Goal: Task Accomplishment & Management: Manage account settings

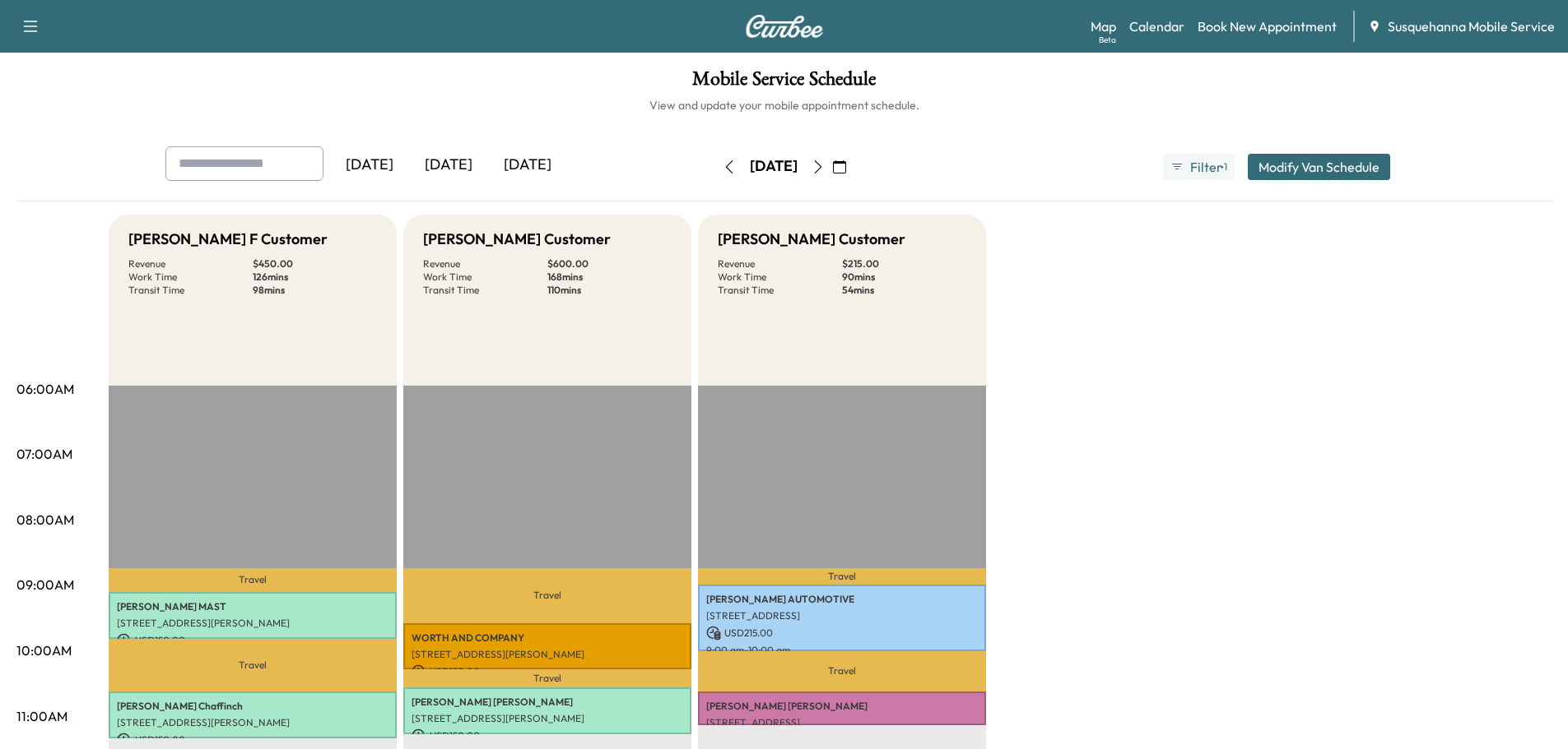
scroll to position [351, 0]
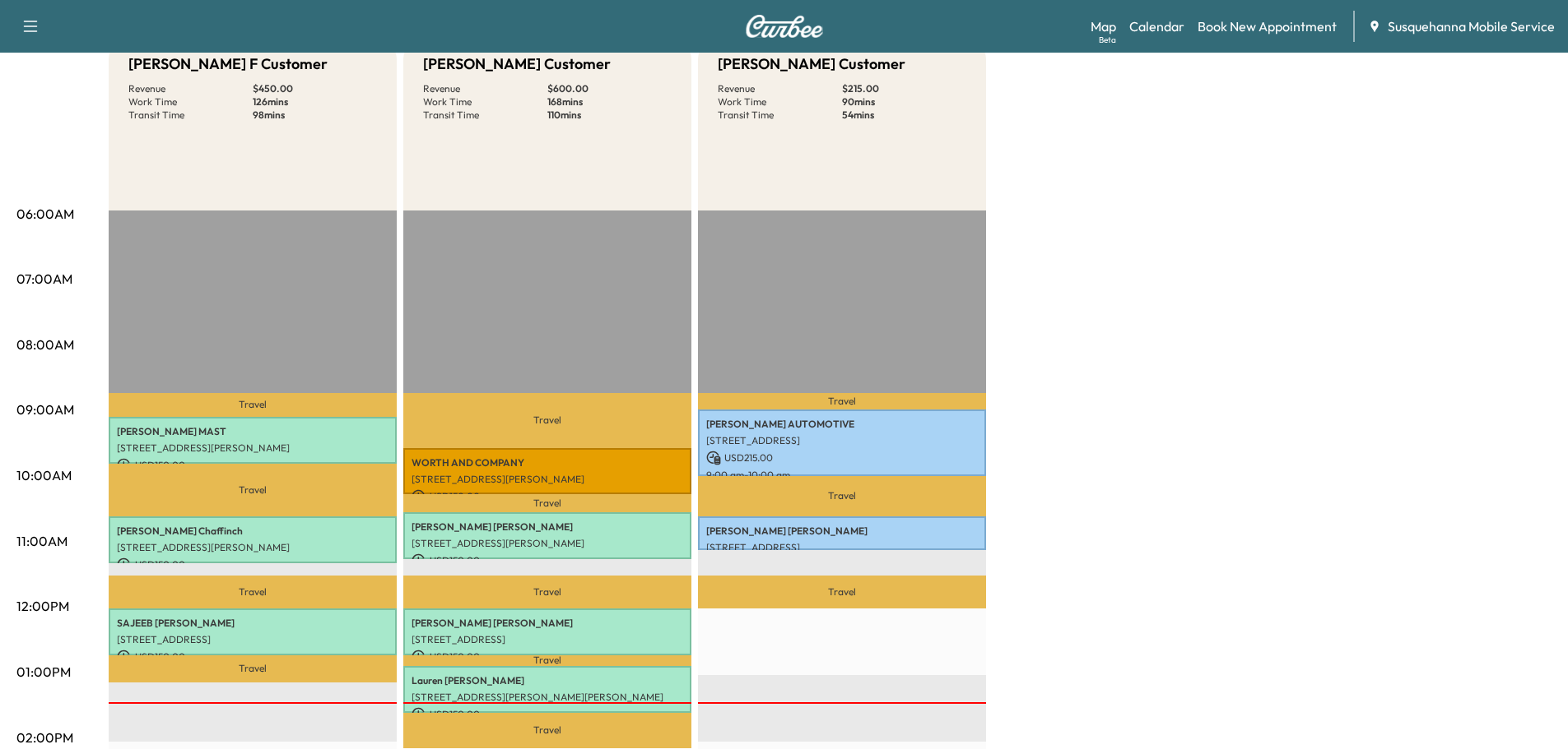
scroll to position [351, 0]
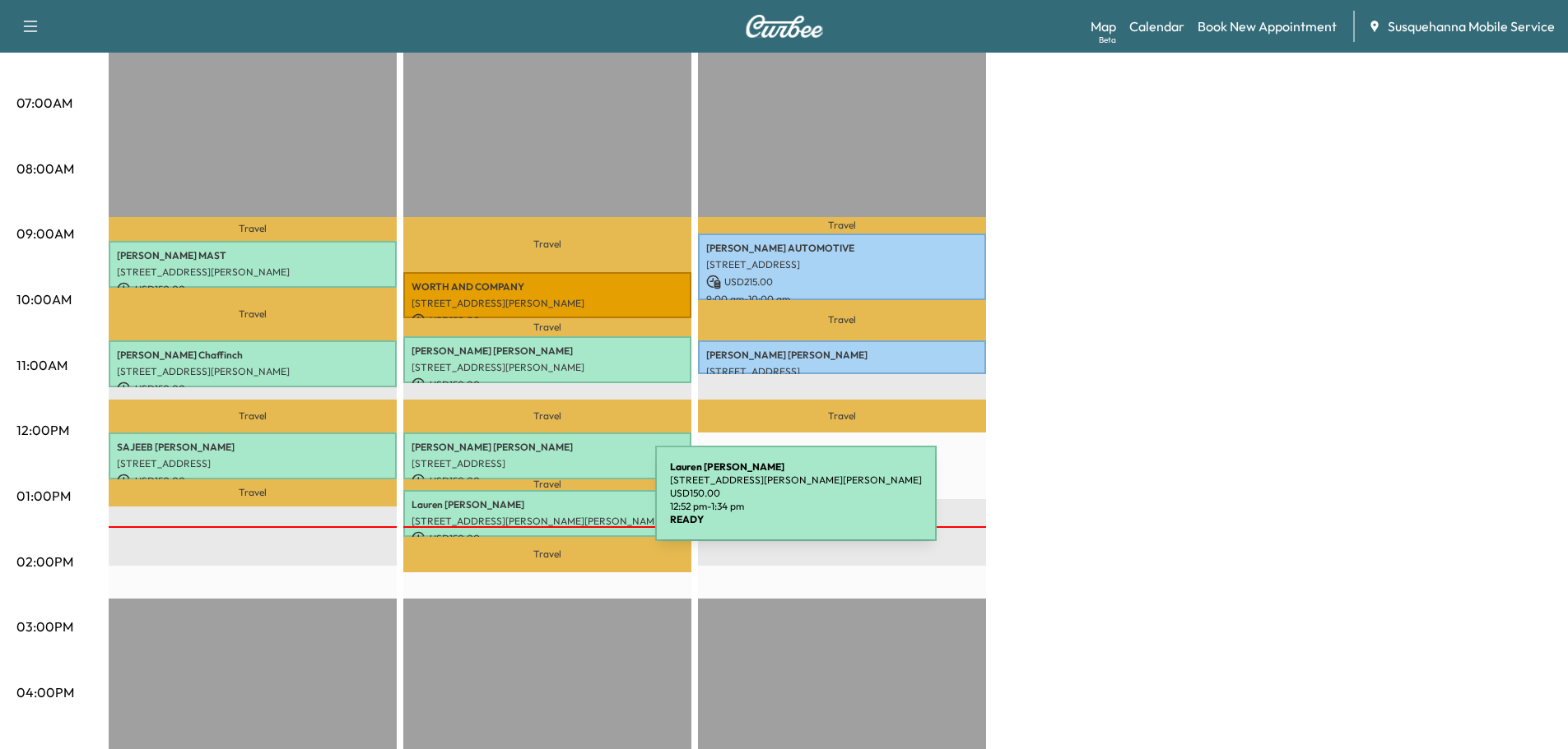
click at [531, 503] on p "[PERSON_NAME]" at bounding box center [547, 505] width 272 height 13
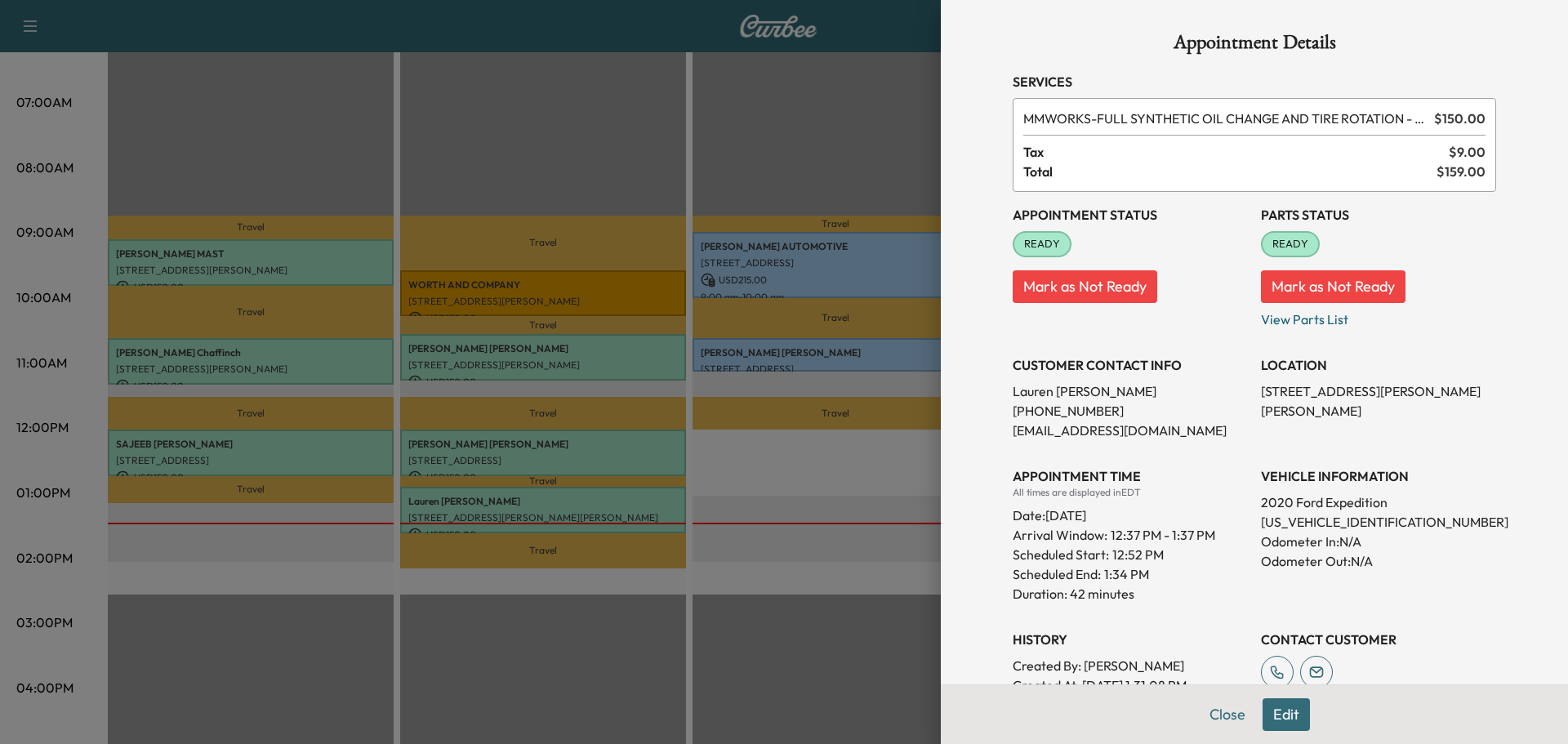
click at [1202, 707] on button "Close" at bounding box center [1227, 715] width 58 height 33
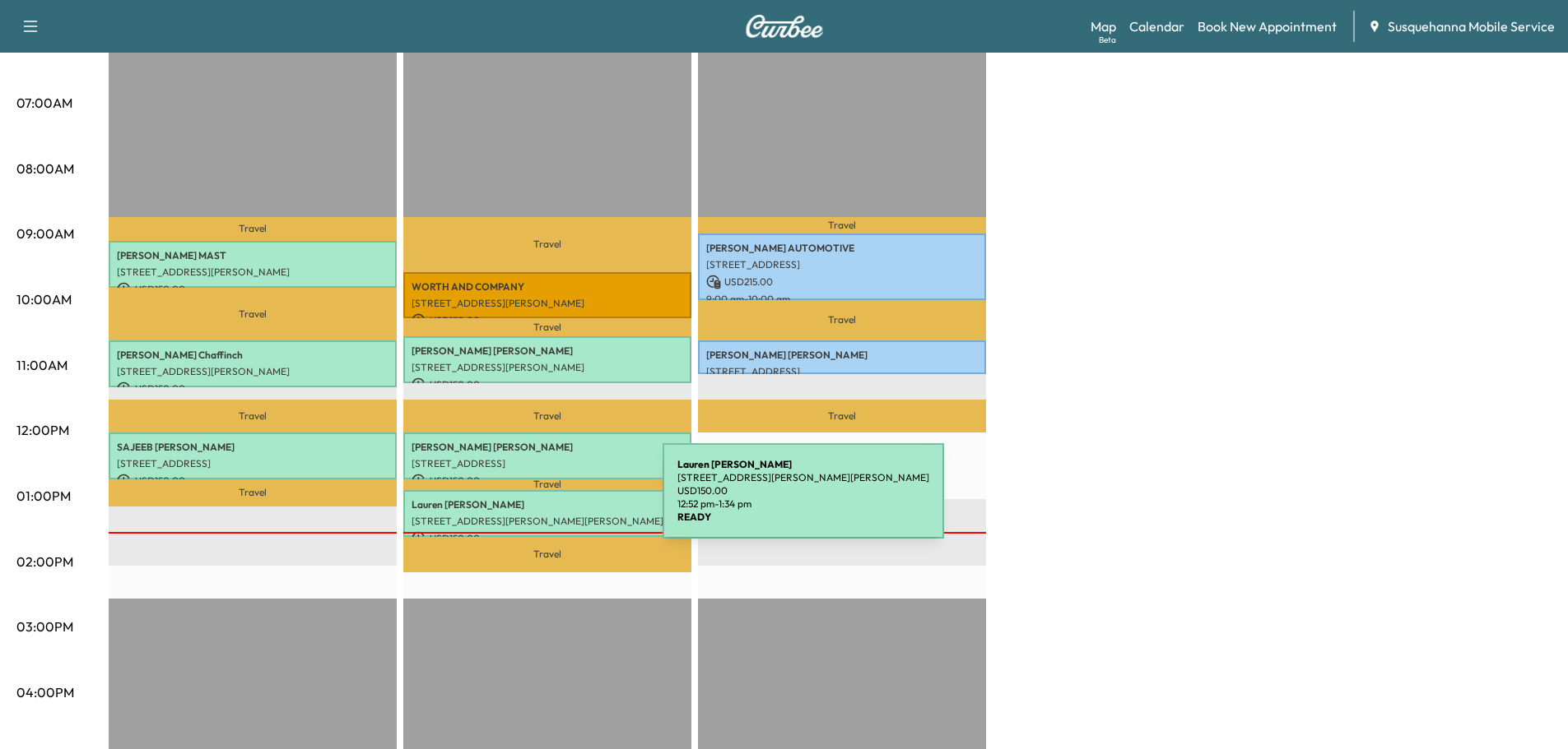
click at [539, 501] on p "[PERSON_NAME]" at bounding box center [547, 505] width 272 height 13
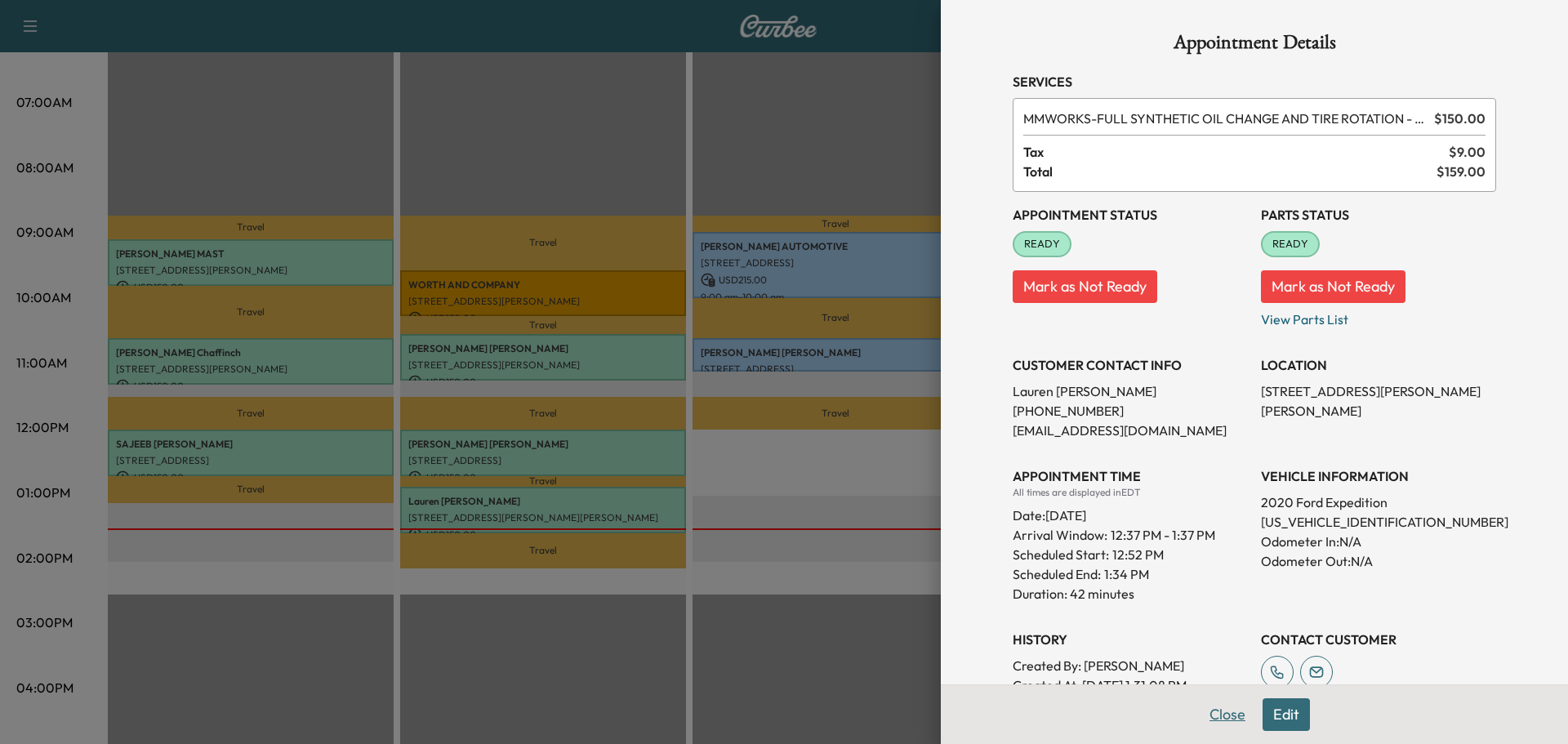
click at [1211, 717] on button "Close" at bounding box center [1227, 715] width 58 height 33
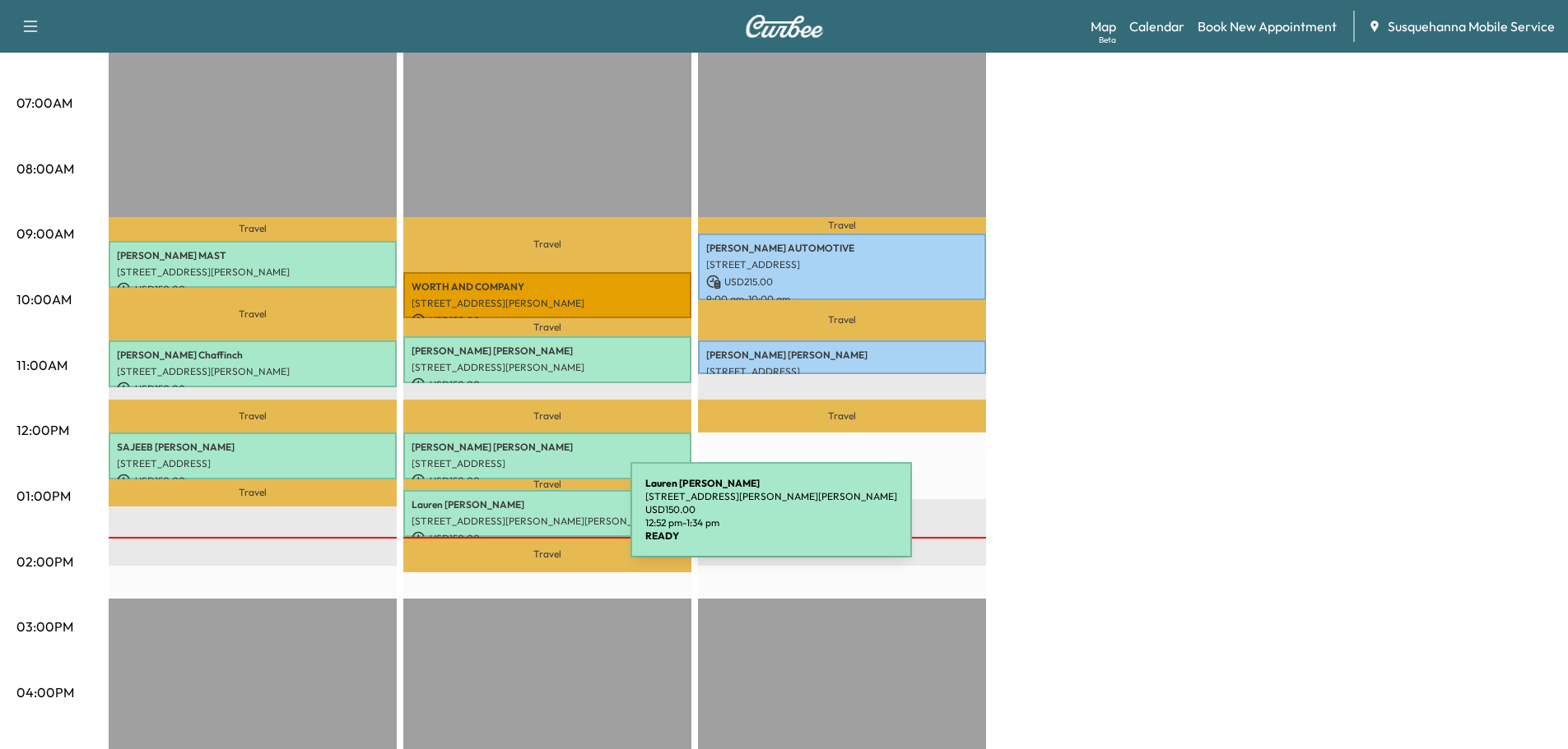
click at [507, 520] on p "[STREET_ADDRESS][PERSON_NAME][PERSON_NAME]" at bounding box center [547, 522] width 272 height 13
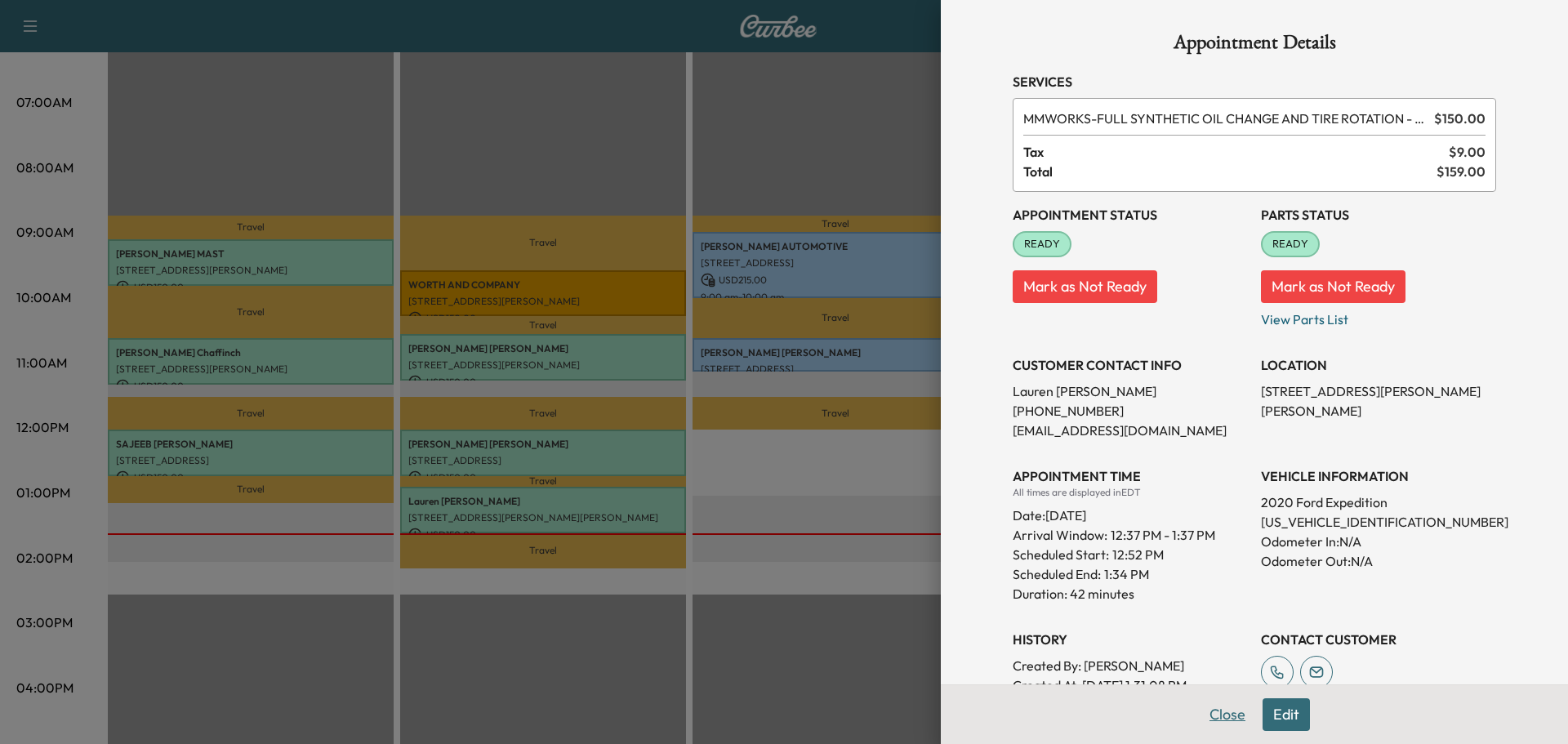
click at [1199, 719] on button "Close" at bounding box center [1227, 715] width 58 height 33
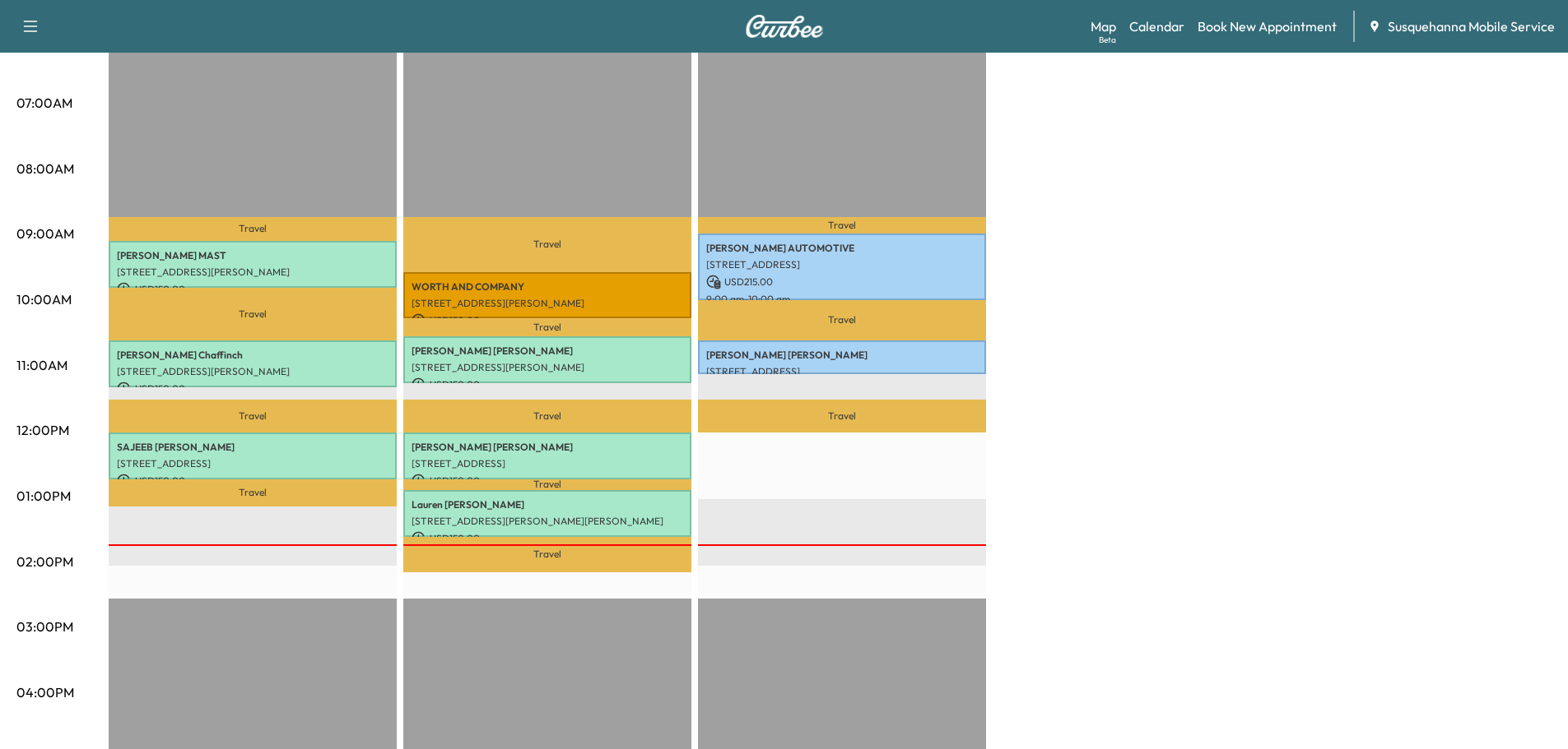
scroll to position [0, 0]
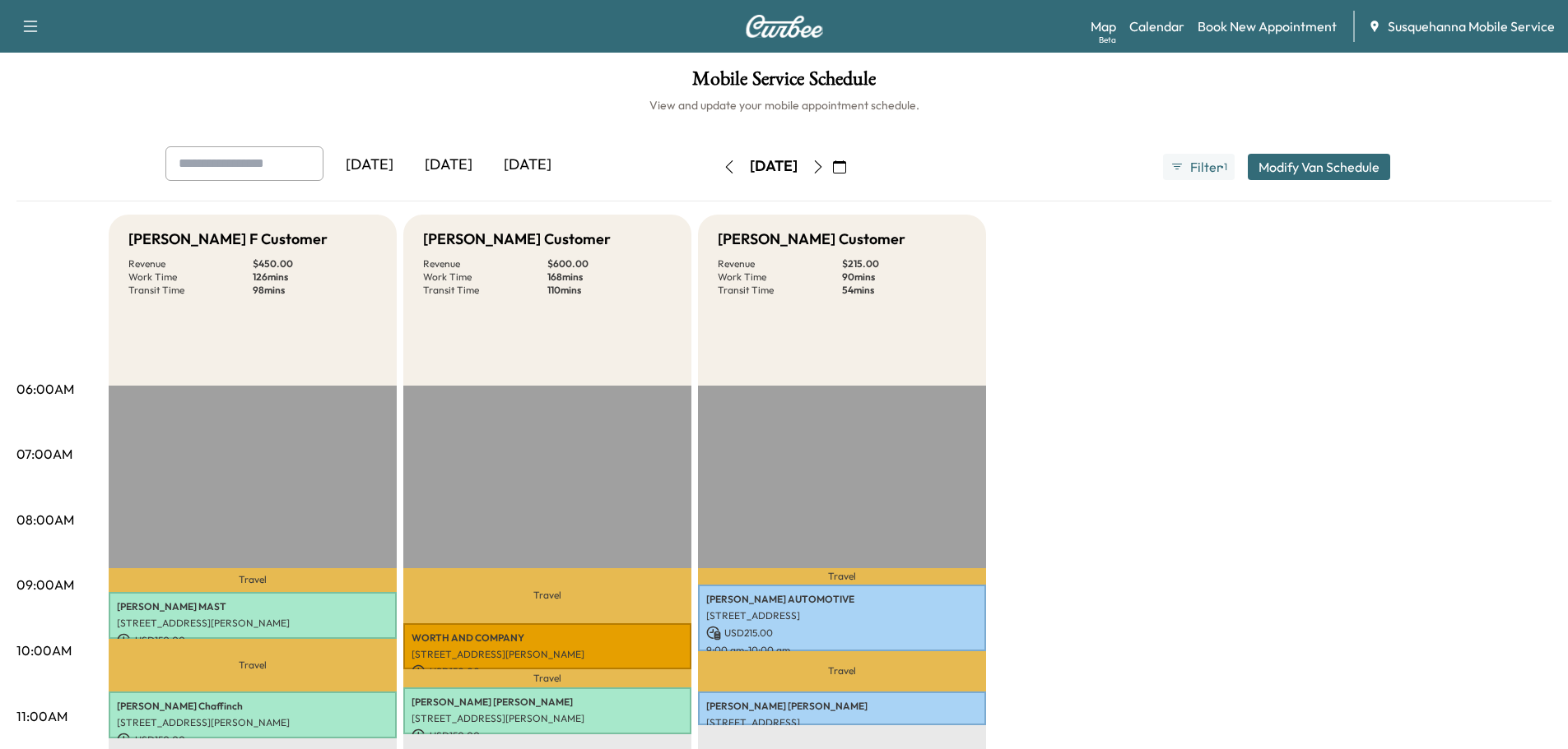
click at [723, 169] on icon "button" at bounding box center [729, 167] width 13 height 13
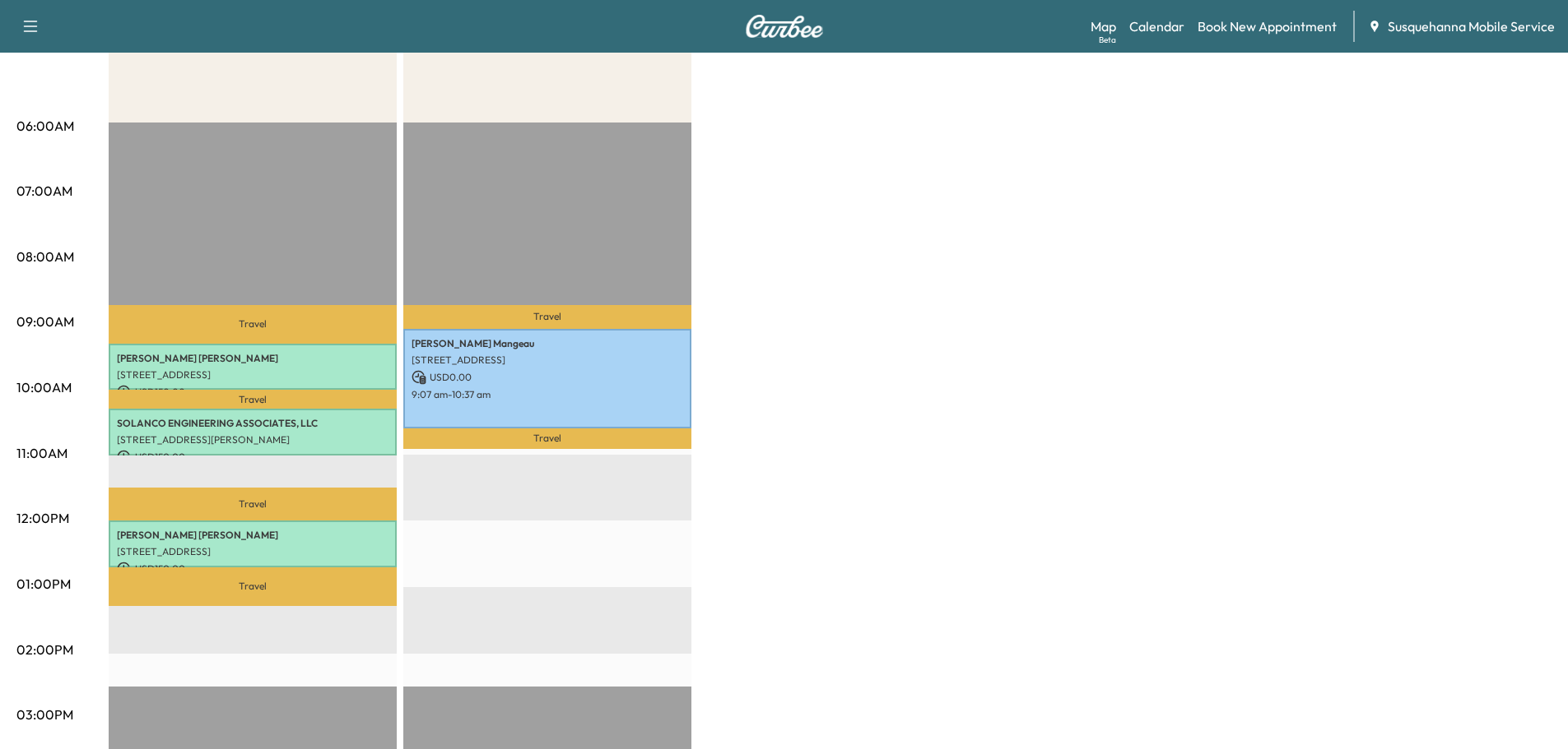
scroll to position [351, 0]
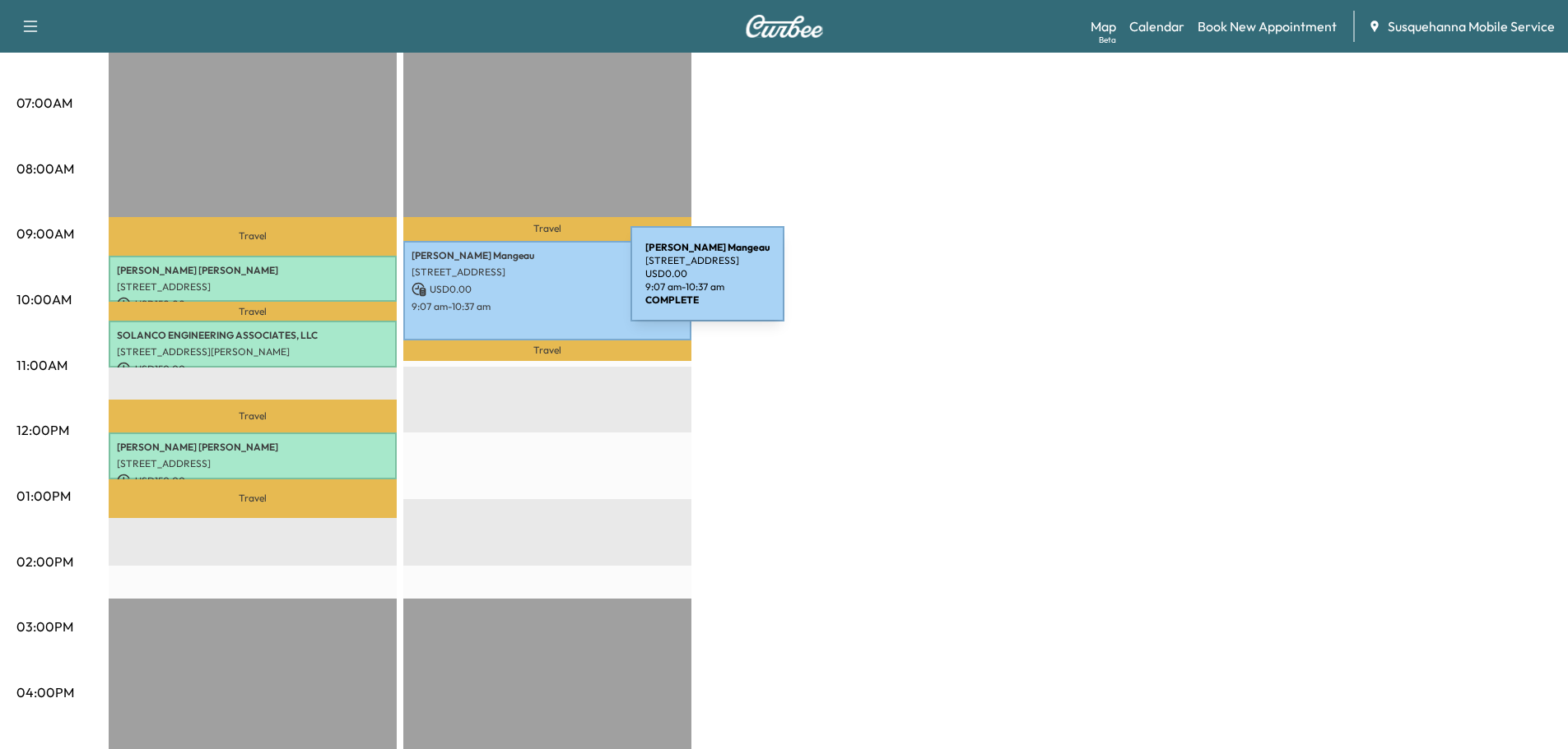
click at [507, 283] on p "USD 0.00" at bounding box center [547, 290] width 272 height 15
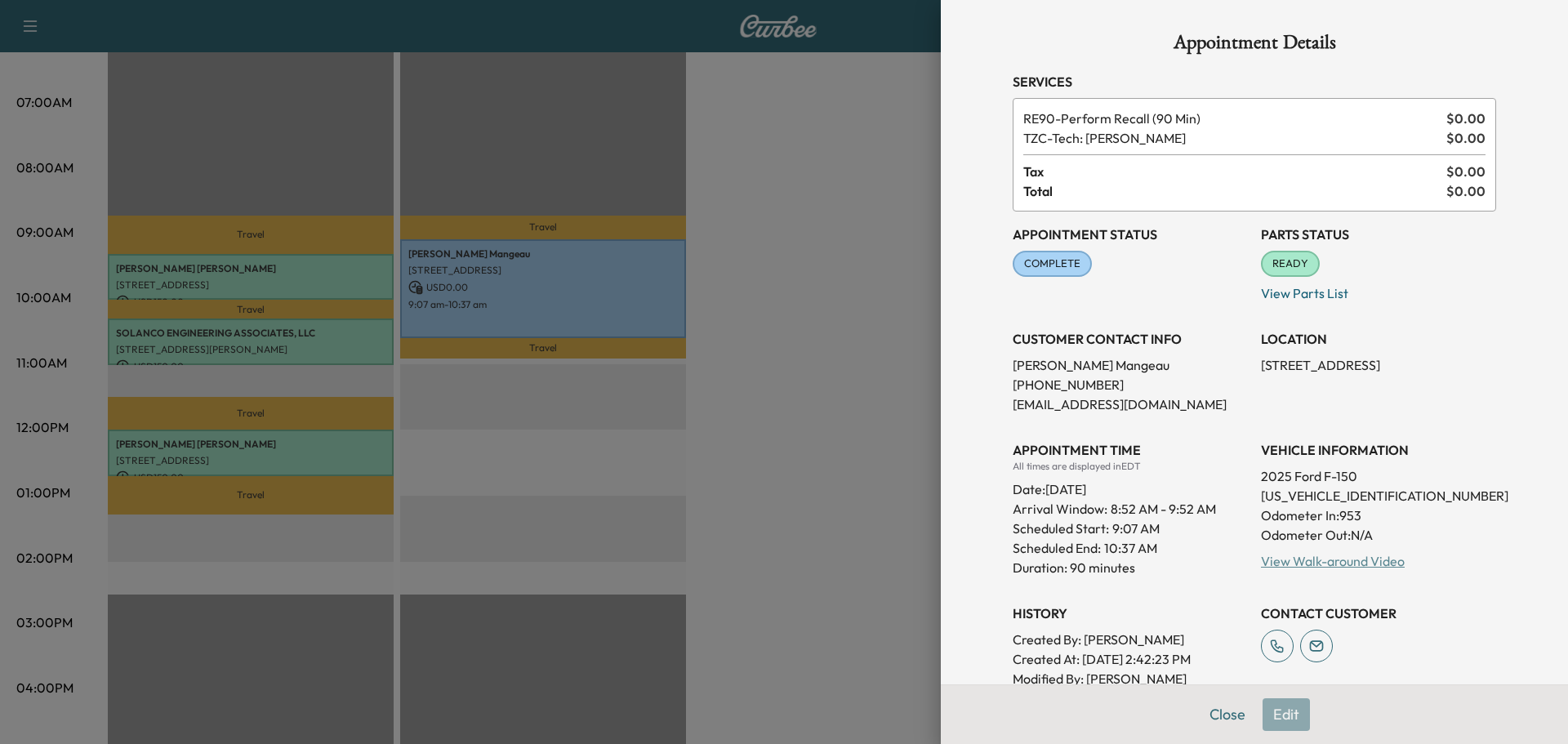
click at [1287, 558] on link "View Walk-around Video" at bounding box center [1332, 561] width 143 height 16
click at [1214, 719] on button "Close" at bounding box center [1227, 715] width 58 height 33
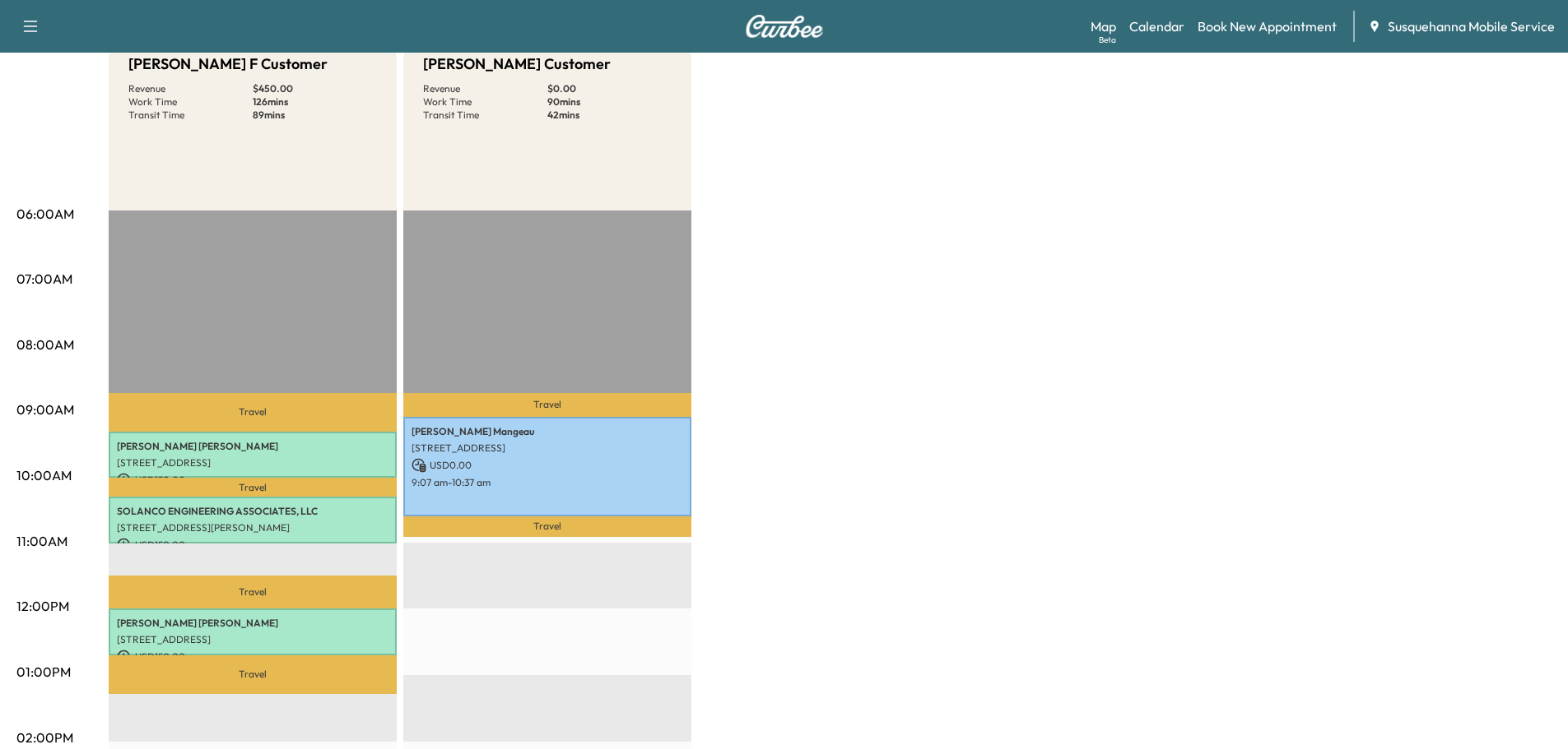
scroll to position [0, 0]
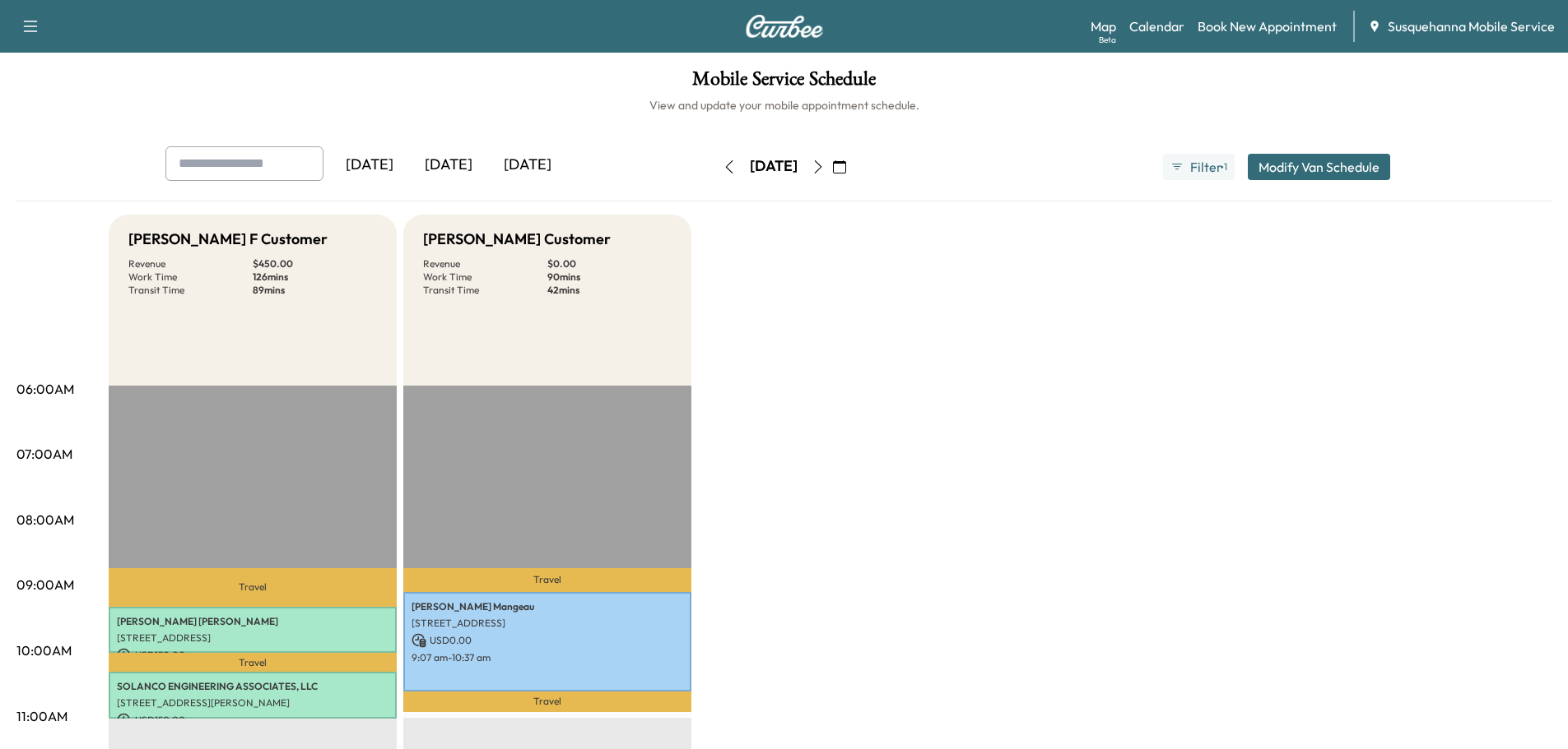
click at [846, 167] on icon "button" at bounding box center [840, 167] width 13 height 13
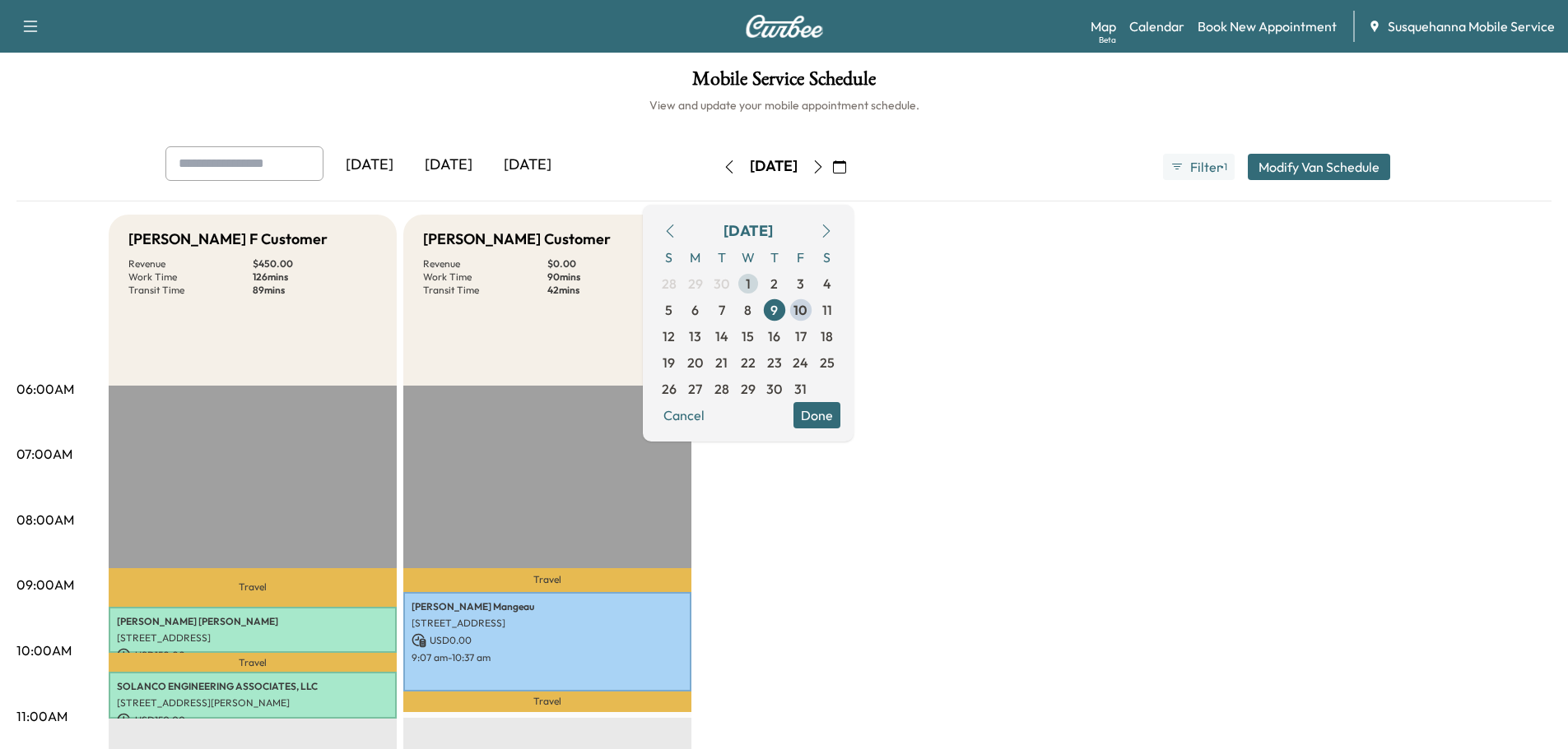
click at [750, 283] on span "1" at bounding box center [748, 283] width 5 height 19
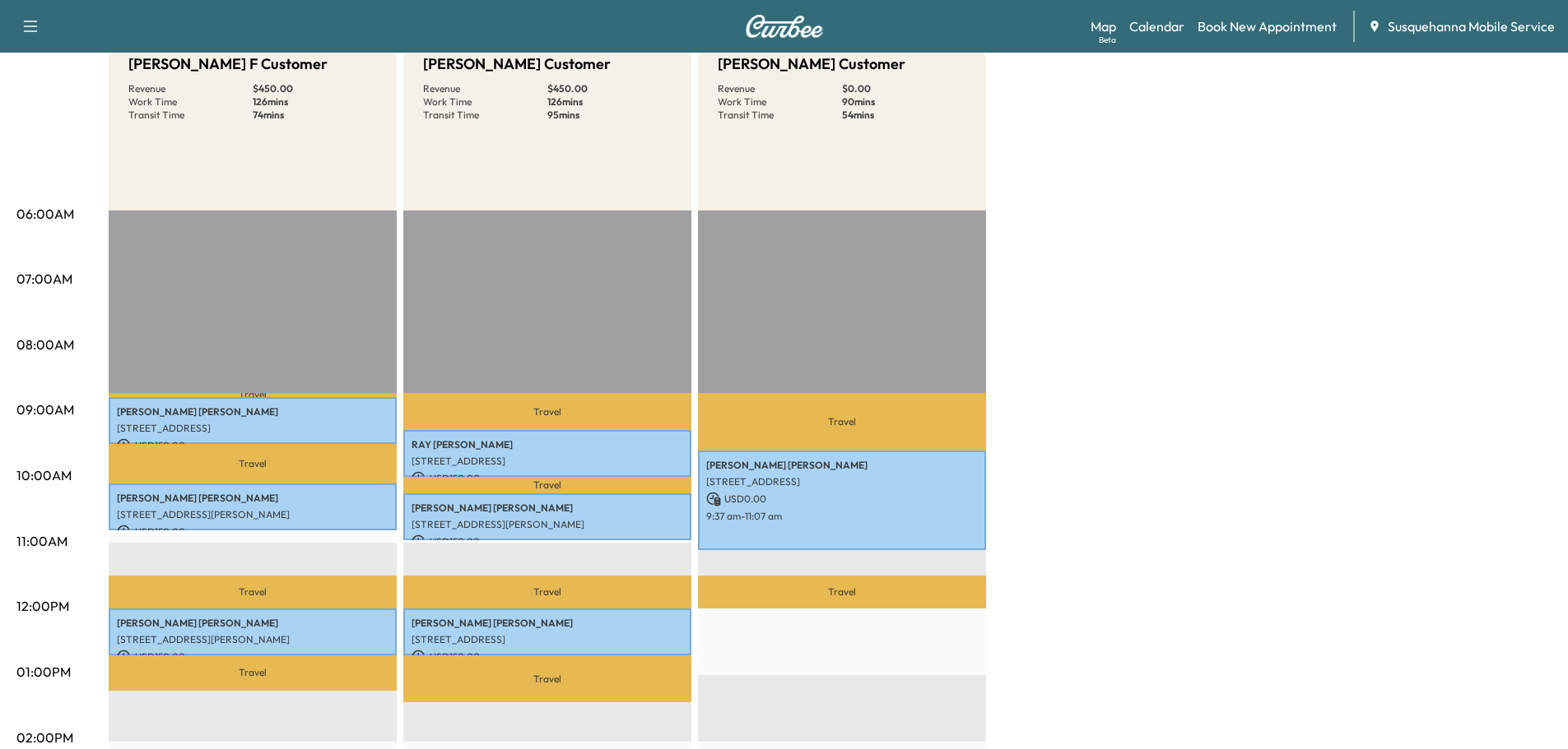
scroll to position [88, 0]
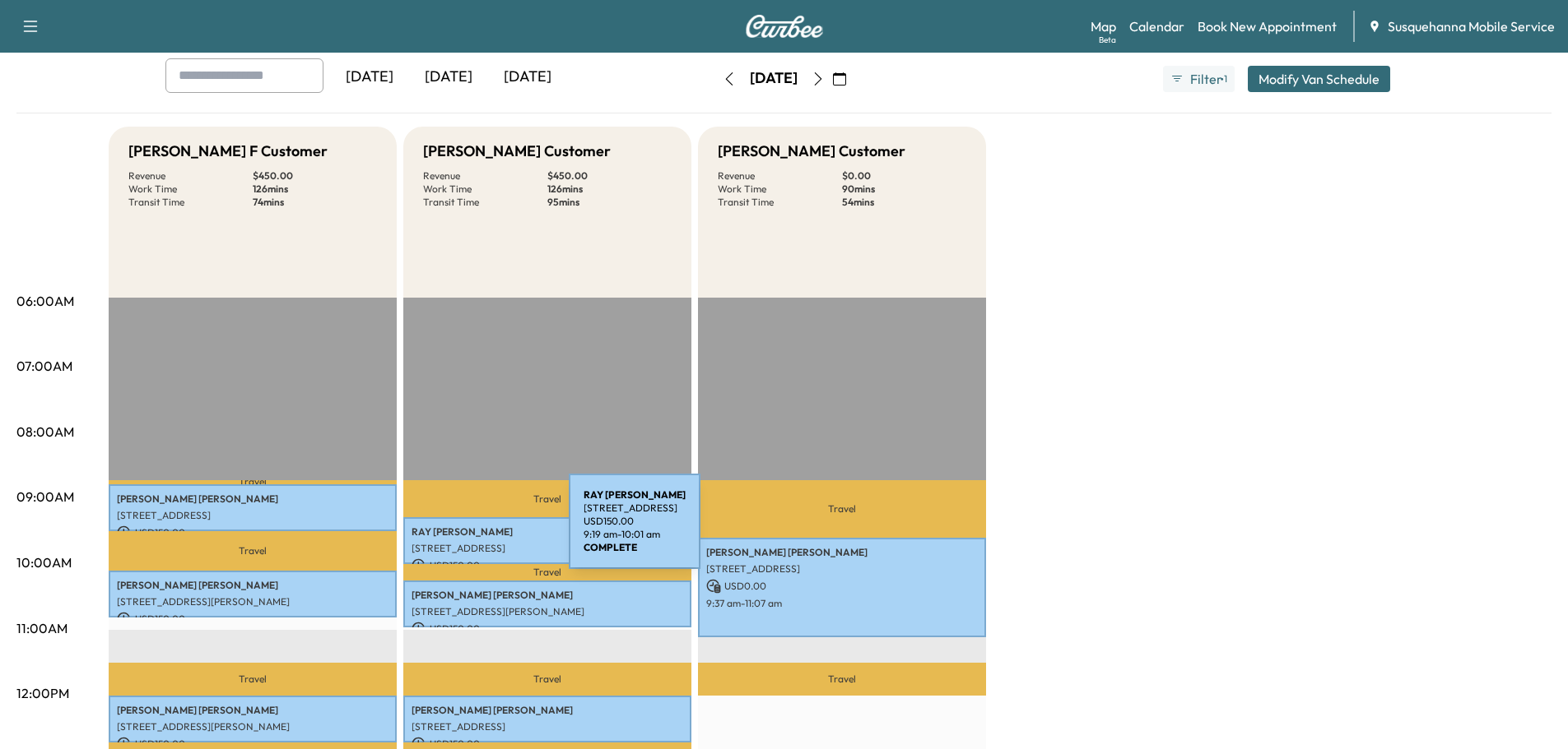
click at [446, 531] on p "[PERSON_NAME]" at bounding box center [547, 532] width 272 height 13
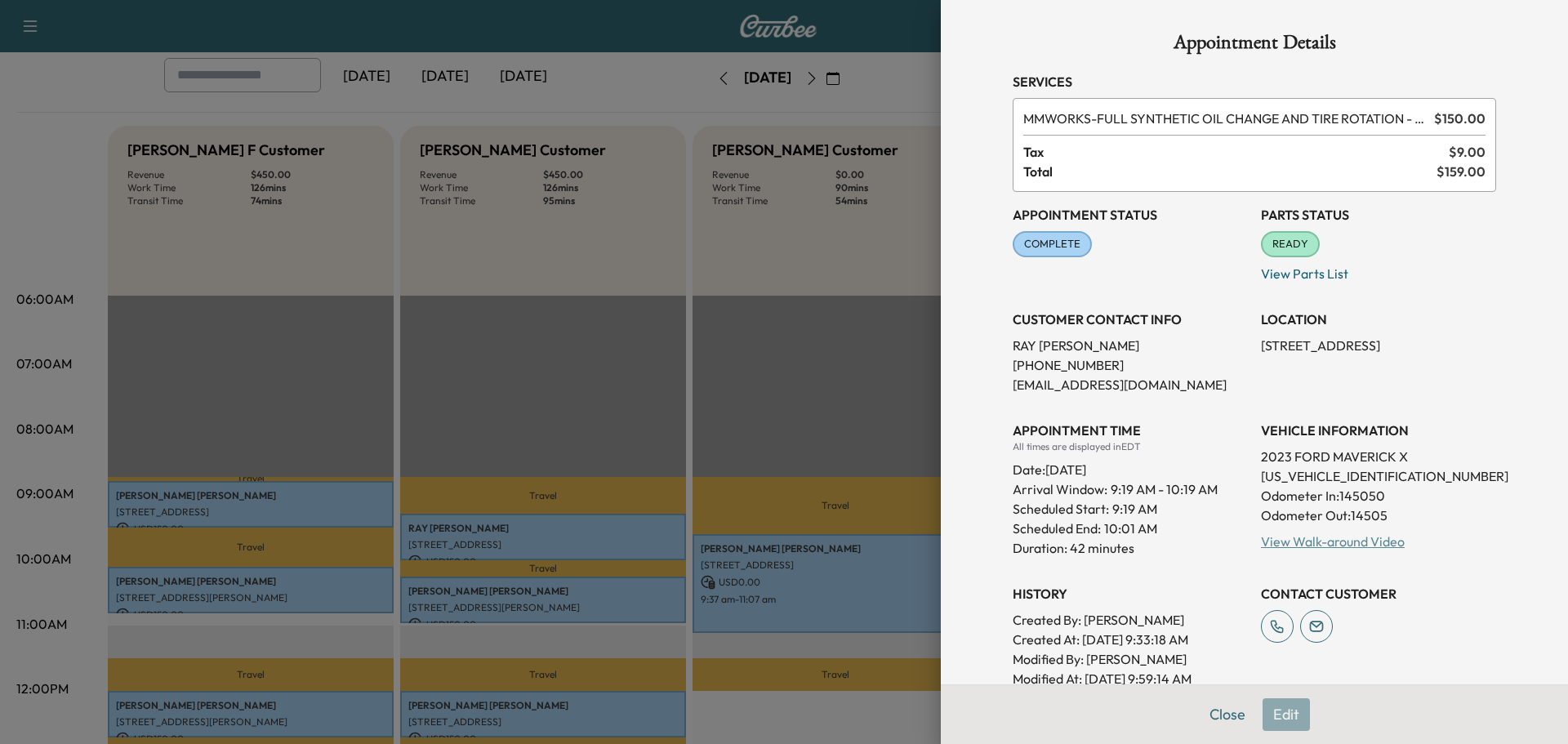
click at [1289, 543] on link "View Walk-around Video" at bounding box center [1332, 542] width 143 height 16
click at [1228, 719] on button "Close" at bounding box center [1227, 715] width 58 height 33
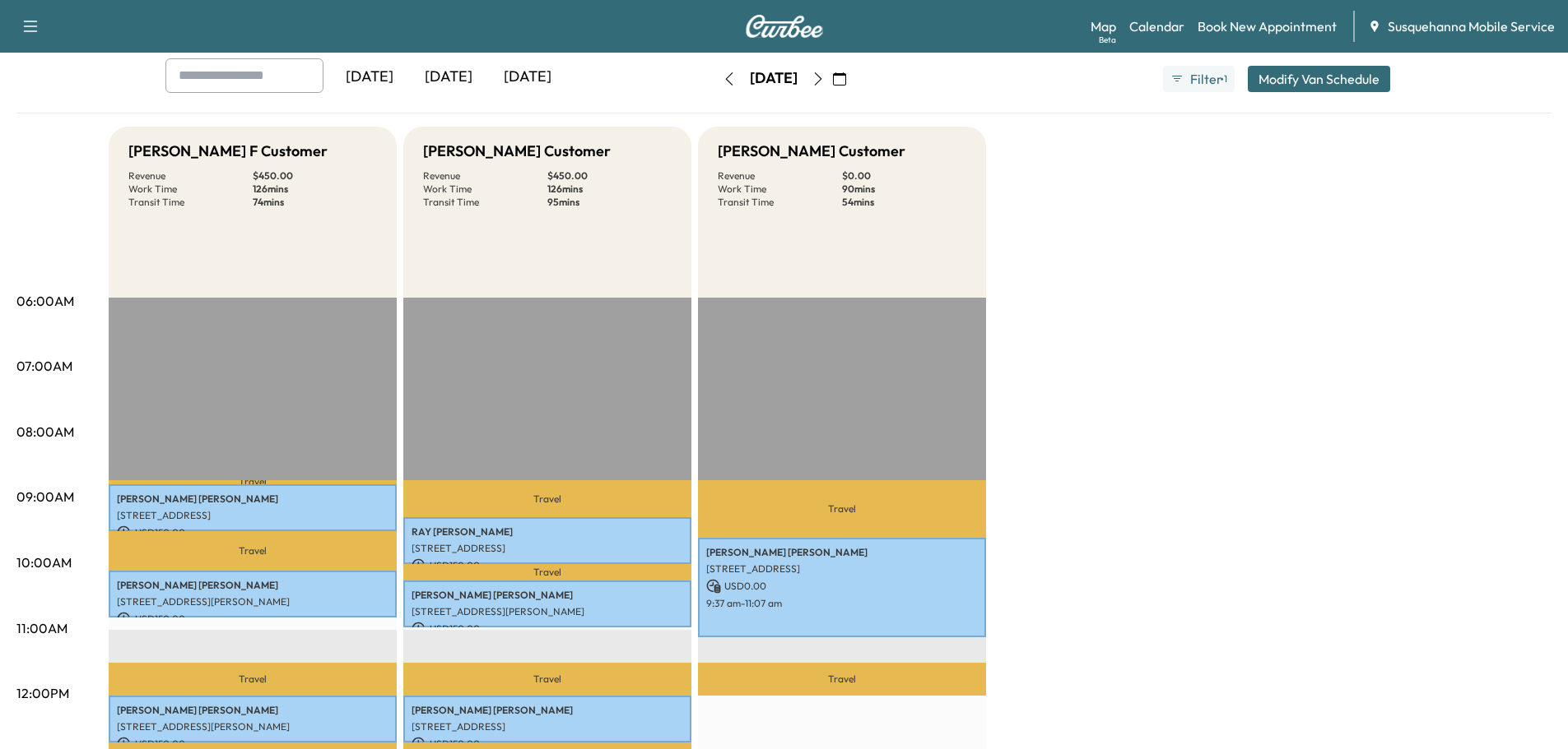
click at [825, 80] on icon "button" at bounding box center [818, 79] width 13 height 13
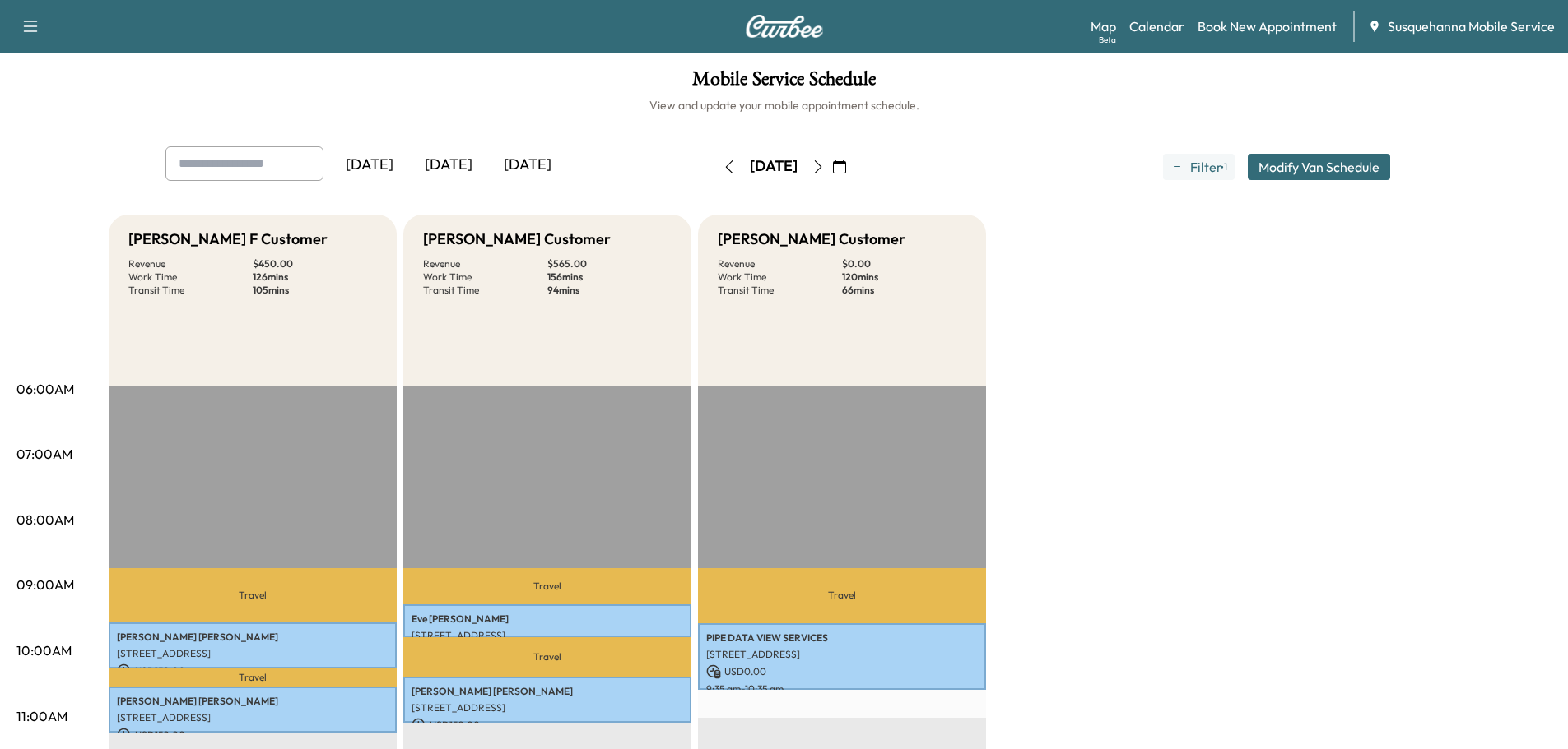
click at [846, 167] on icon "button" at bounding box center [840, 167] width 13 height 13
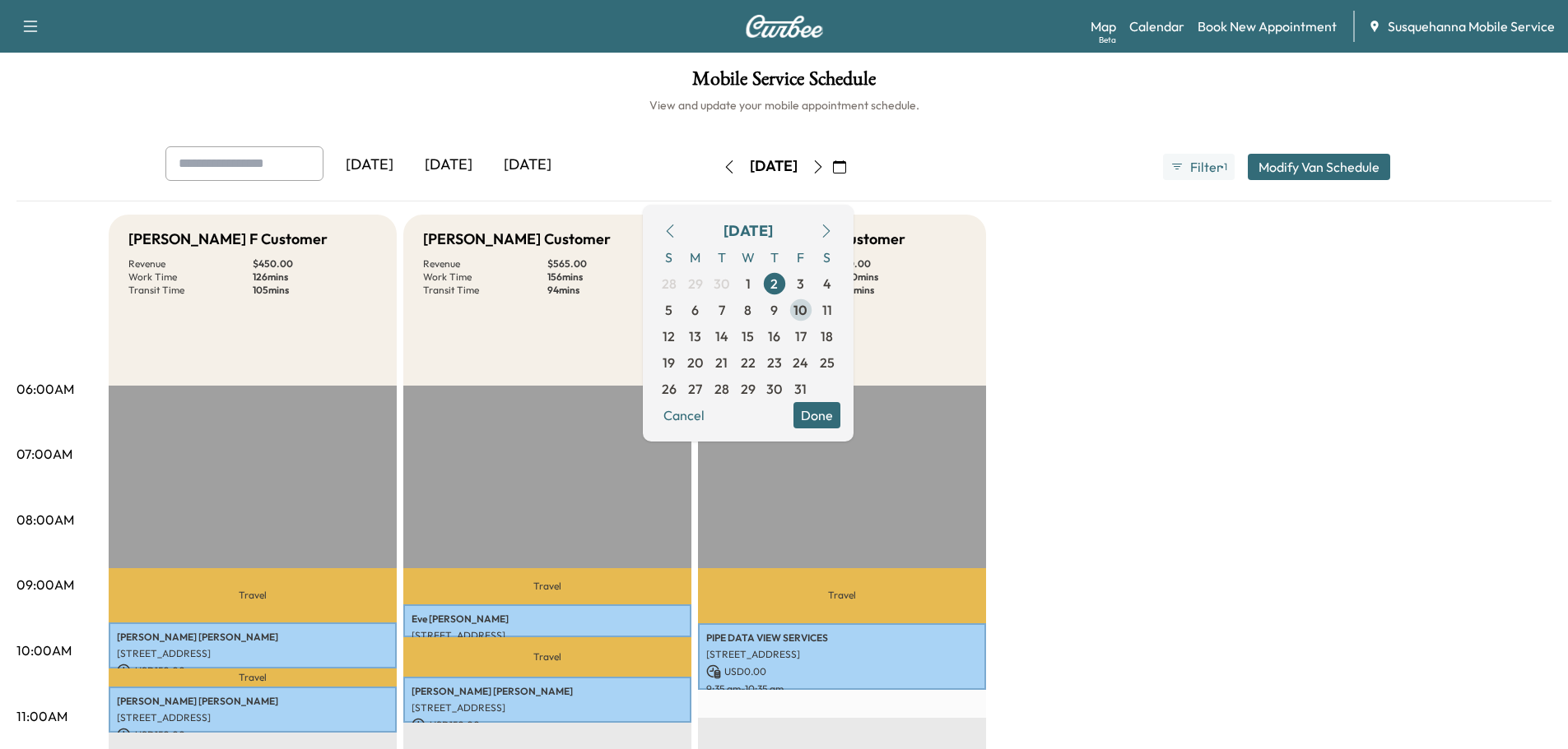
click at [807, 314] on span "10" at bounding box center [800, 309] width 14 height 19
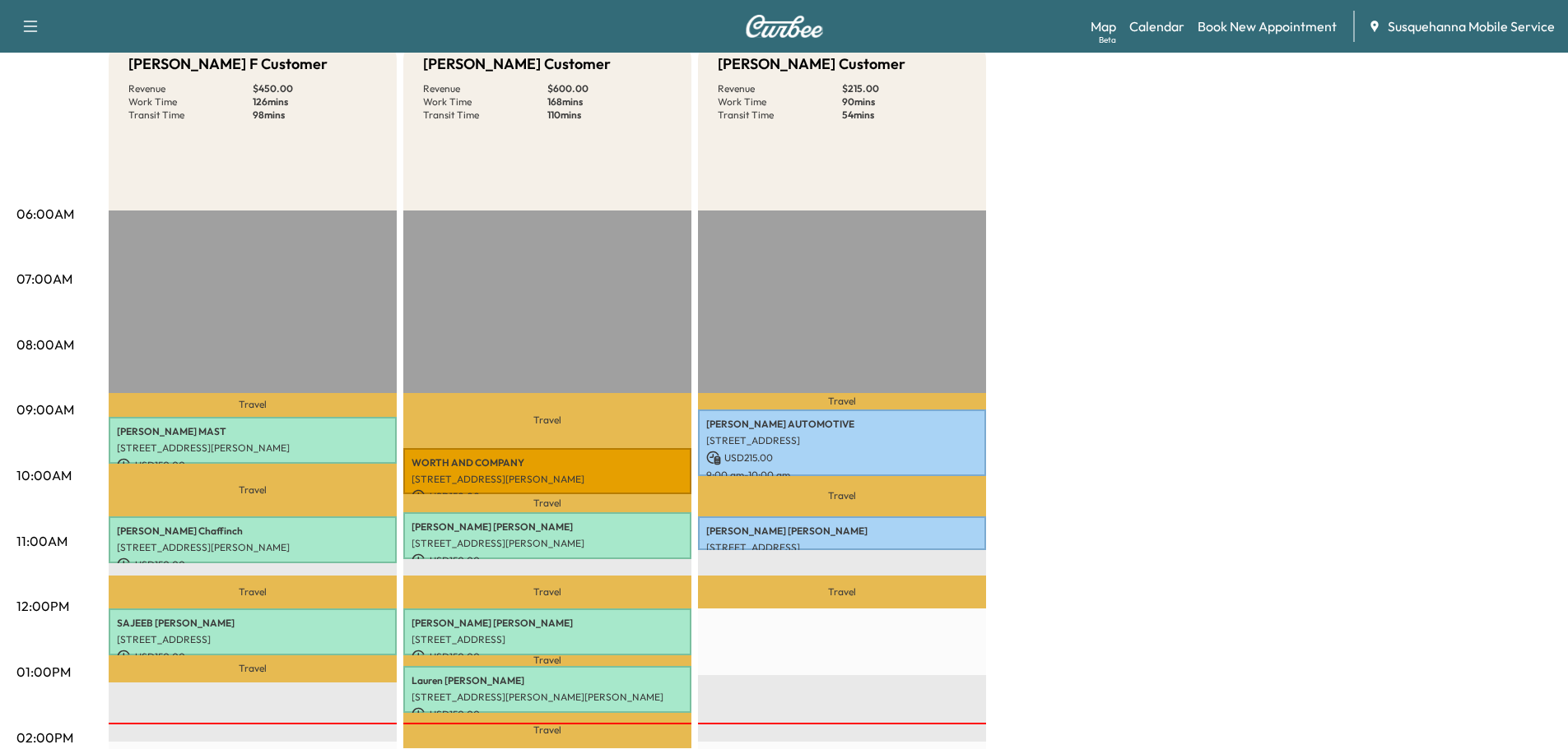
scroll to position [263, 0]
